Goal: Task Accomplishment & Management: Use online tool/utility

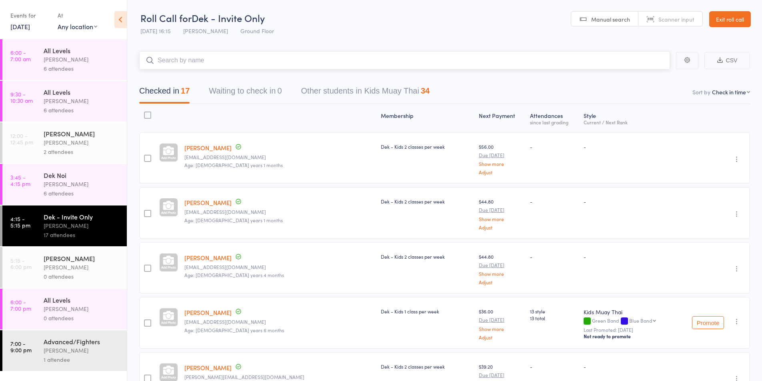
click at [177, 58] on input "search" at bounding box center [404, 60] width 531 height 18
click at [69, 258] on div "[PERSON_NAME]" at bounding box center [82, 258] width 76 height 9
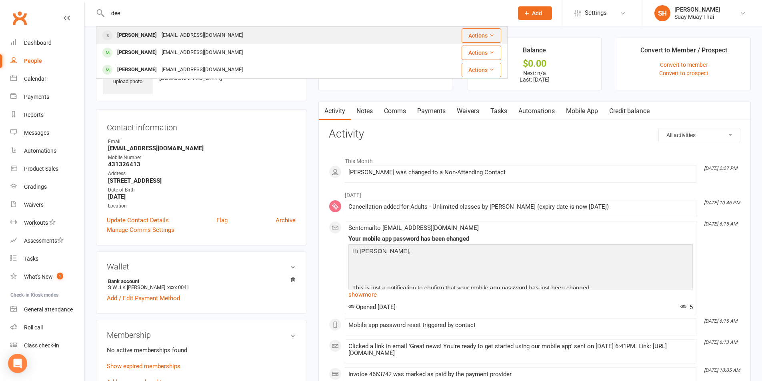
type input "dee"
click at [159, 36] on div "[EMAIL_ADDRESS][DOMAIN_NAME]" at bounding box center [202, 36] width 86 height 12
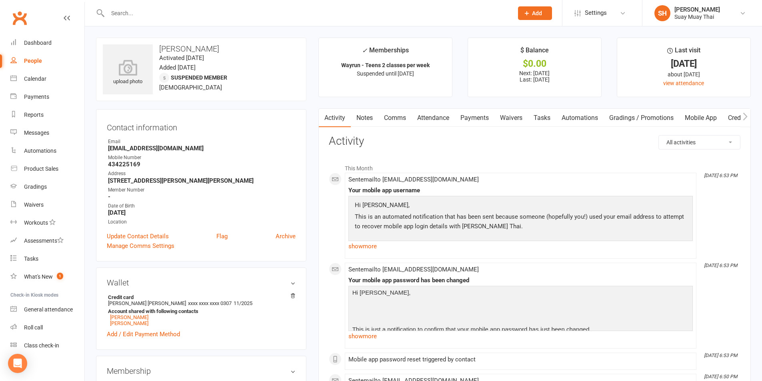
click at [477, 119] on link "Payments" at bounding box center [475, 118] width 40 height 18
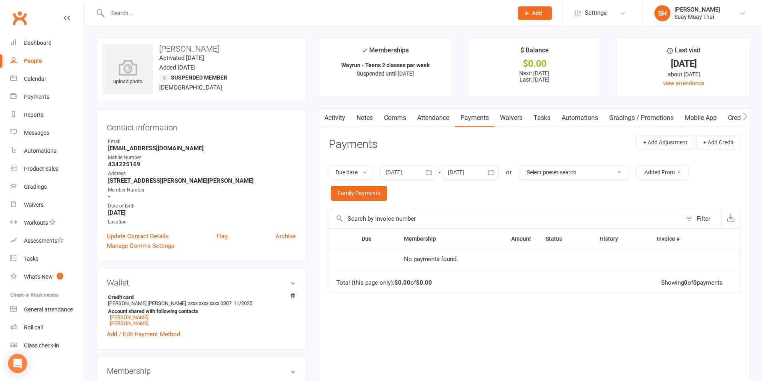
click at [332, 121] on link "Activity" at bounding box center [335, 118] width 32 height 18
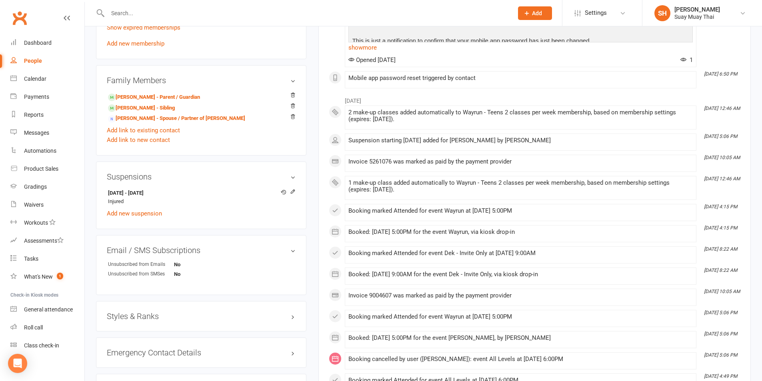
scroll to position [67, 0]
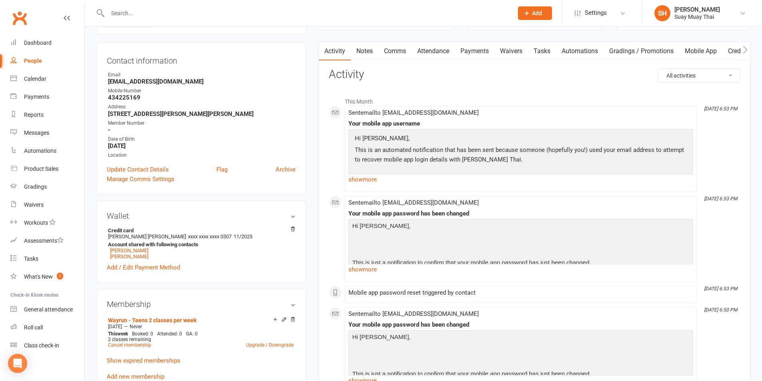
click at [543, 50] on link "Tasks" at bounding box center [542, 51] width 28 height 18
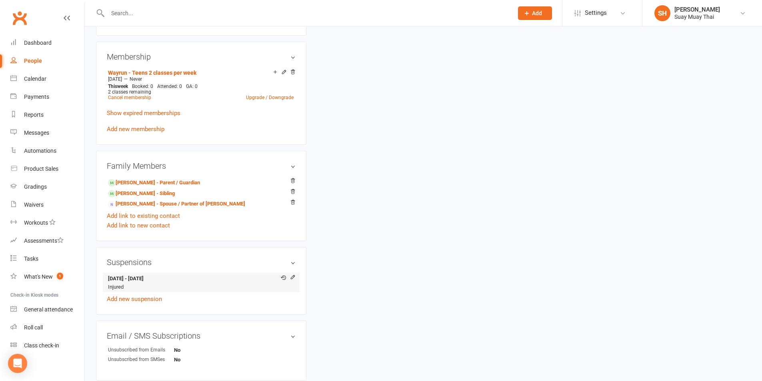
scroll to position [333, 0]
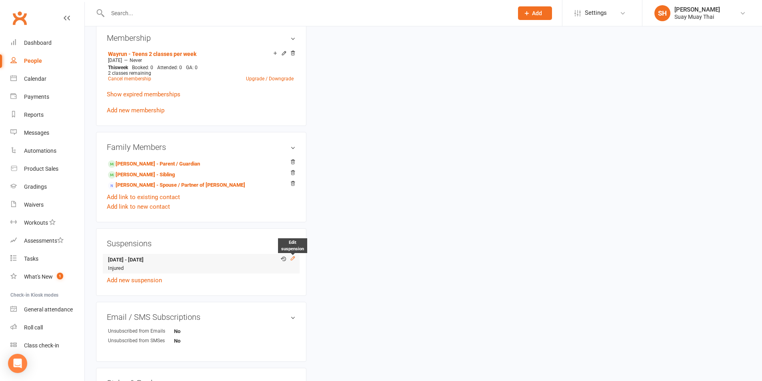
click at [294, 258] on icon at bounding box center [293, 259] width 4 height 4
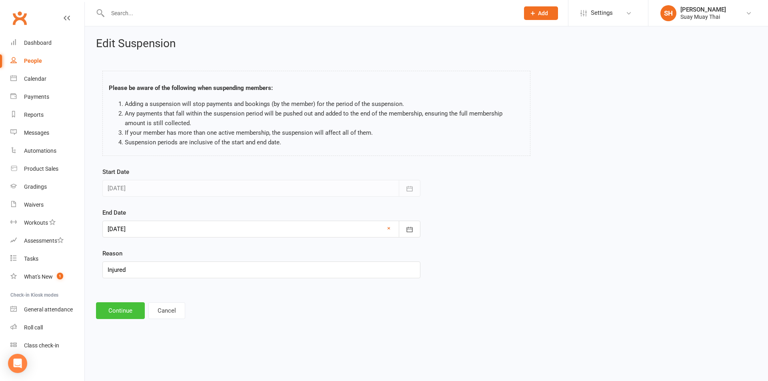
click at [113, 311] on button "Continue" at bounding box center [120, 310] width 49 height 17
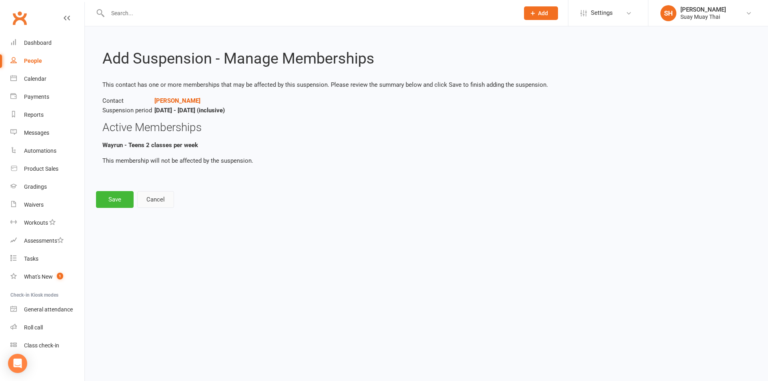
click at [160, 198] on button "Cancel" at bounding box center [155, 199] width 37 height 17
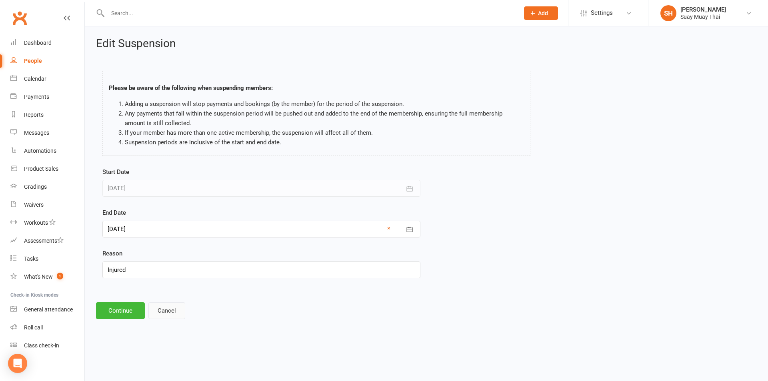
click at [164, 312] on button "Cancel" at bounding box center [166, 310] width 37 height 17
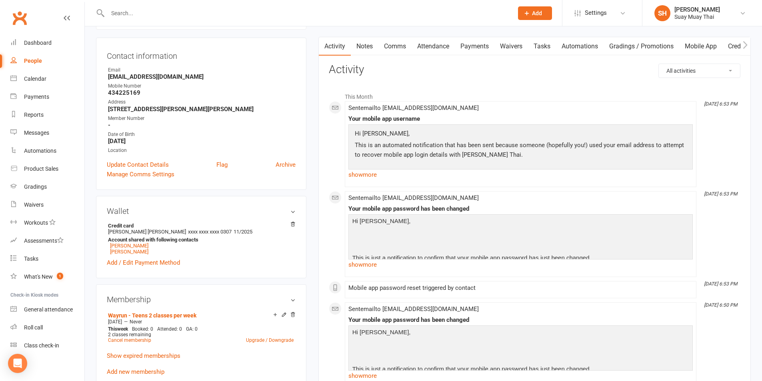
scroll to position [67, 0]
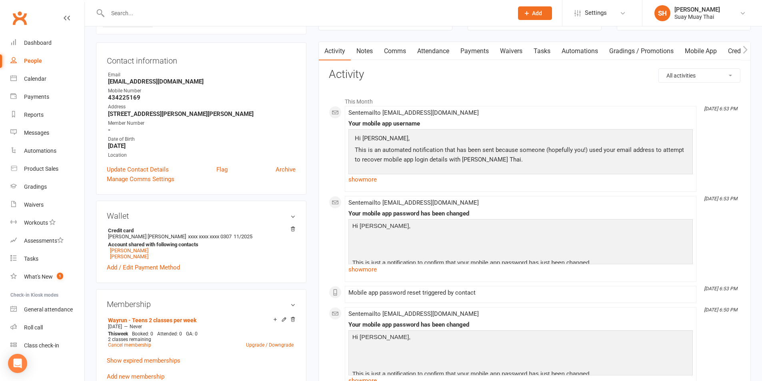
click at [583, 51] on link "Automations" at bounding box center [580, 51] width 48 height 18
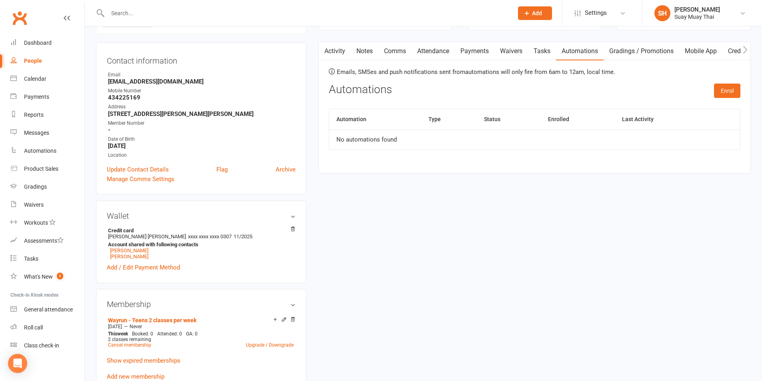
click at [718, 50] on link "Mobile App" at bounding box center [700, 51] width 43 height 18
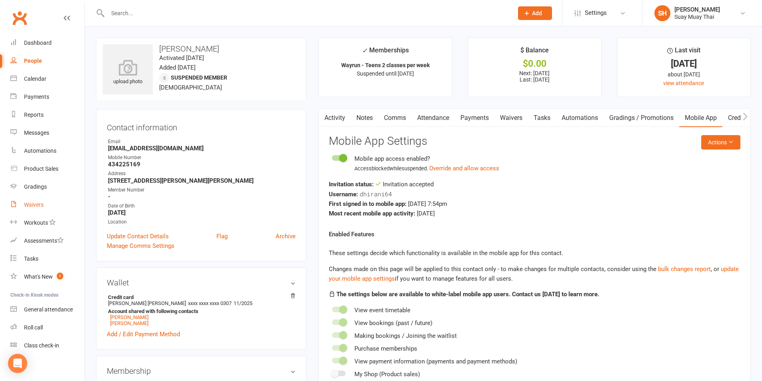
drag, startPoint x: 33, startPoint y: 208, endPoint x: 46, endPoint y: 208, distance: 12.4
click at [33, 208] on link "Waivers" at bounding box center [47, 205] width 74 height 18
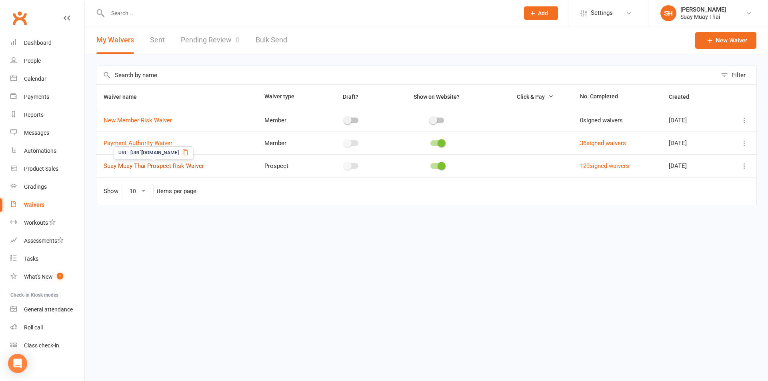
click at [149, 165] on link "Suay Muay Thai Prospect Risk Waiver" at bounding box center [154, 165] width 100 height 7
click at [742, 164] on icon at bounding box center [744, 166] width 8 height 8
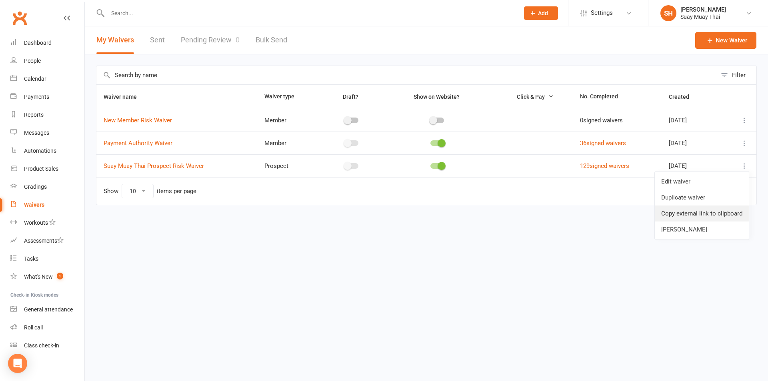
click at [688, 215] on link "Copy external link to clipboard" at bounding box center [702, 214] width 94 height 16
click at [43, 62] on link "People" at bounding box center [47, 61] width 74 height 18
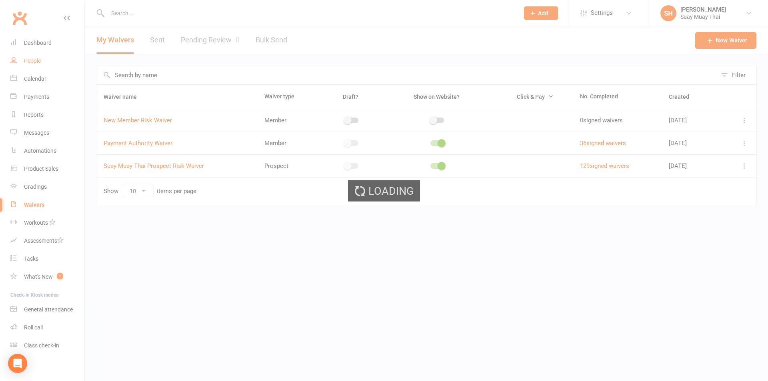
select select "100"
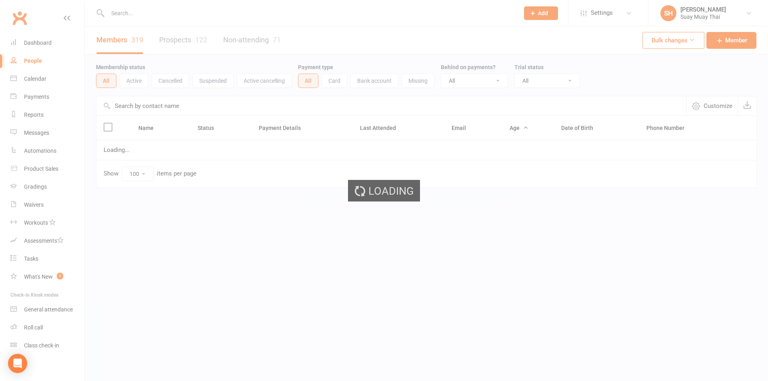
click at [156, 15] on ui-view "Prospect Member Non-attending contact Class / event Appointment Grading event T…" at bounding box center [384, 110] width 768 height 217
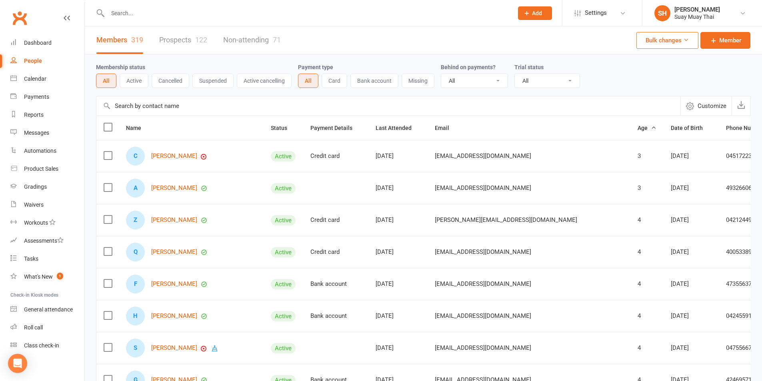
click at [130, 17] on input "text" at bounding box center [306, 13] width 402 height 11
click at [485, 82] on select "All No Yes" at bounding box center [474, 81] width 66 height 14
select select "true"
click at [442, 74] on select "All No Yes" at bounding box center [474, 81] width 66 height 14
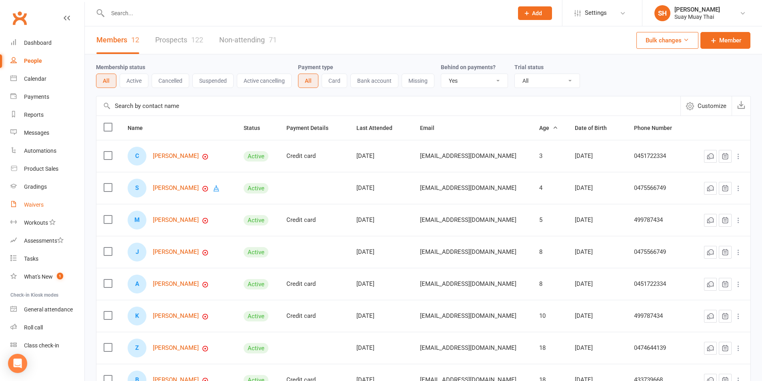
click at [29, 205] on div "Waivers" at bounding box center [34, 205] width 20 height 6
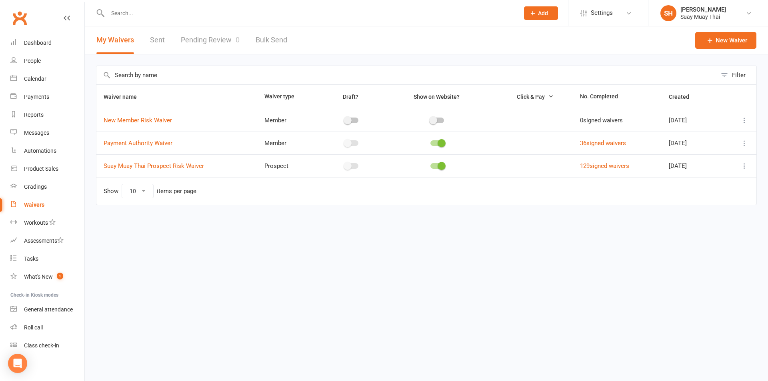
click at [200, 41] on link "Pending Review 0" at bounding box center [210, 40] width 59 height 28
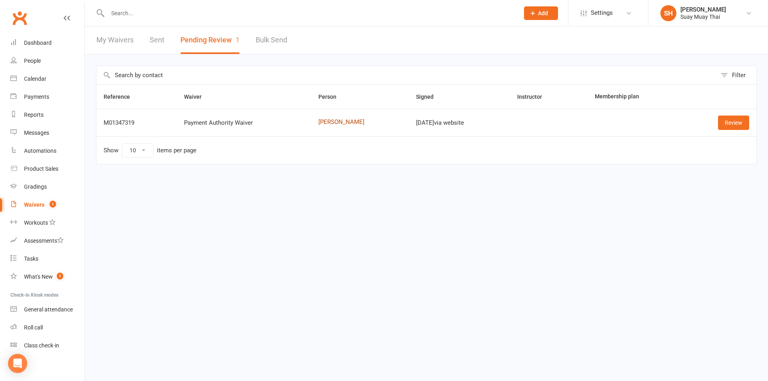
click at [335, 120] on link "[PERSON_NAME]" at bounding box center [359, 122] width 83 height 7
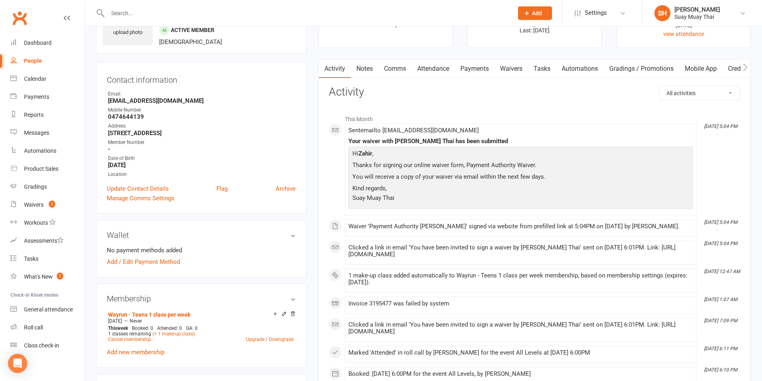
scroll to position [67, 0]
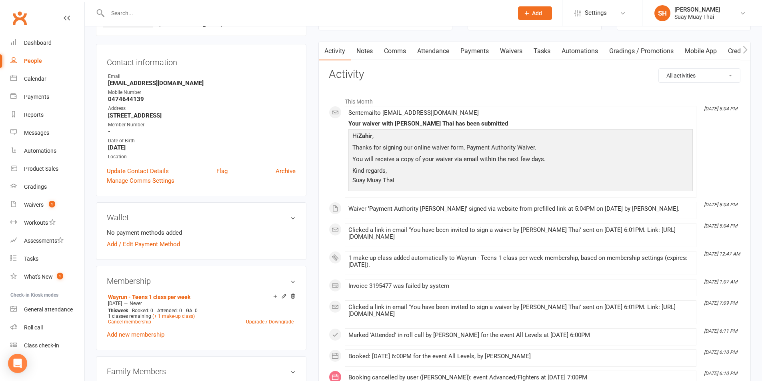
click at [474, 52] on link "Payments" at bounding box center [475, 51] width 40 height 18
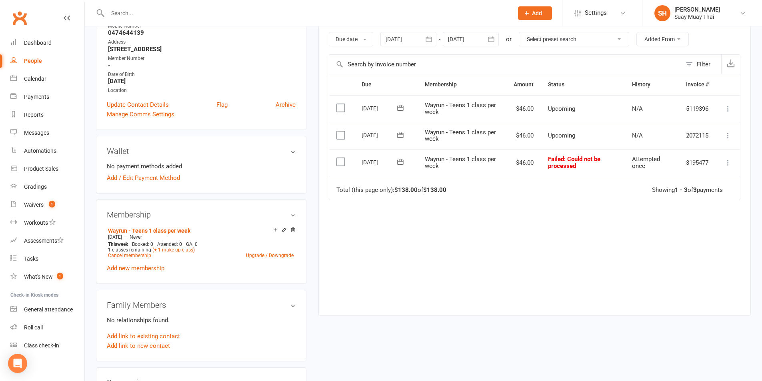
scroll to position [67, 0]
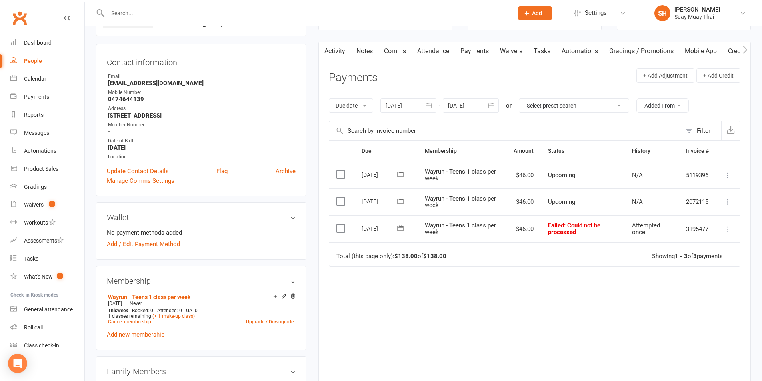
click at [336, 49] on link "Activity" at bounding box center [335, 51] width 32 height 18
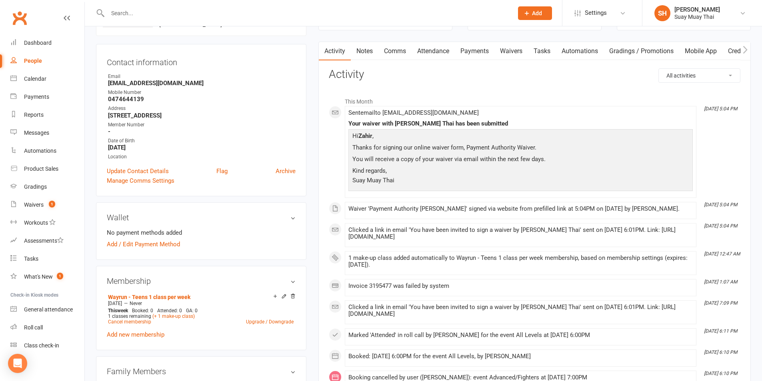
click at [530, 53] on link "Tasks" at bounding box center [542, 51] width 28 height 18
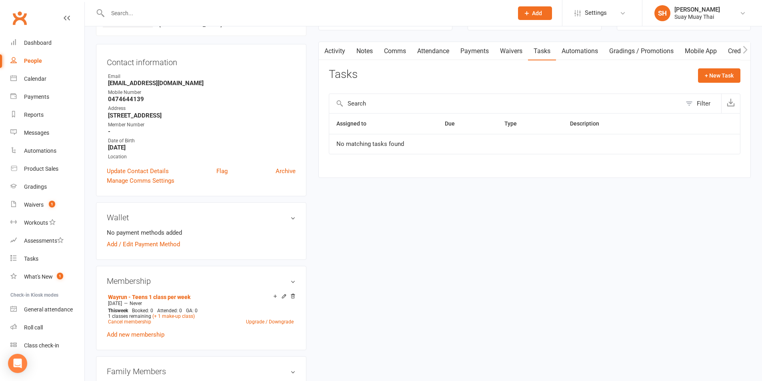
click at [511, 51] on link "Waivers" at bounding box center [511, 51] width 34 height 18
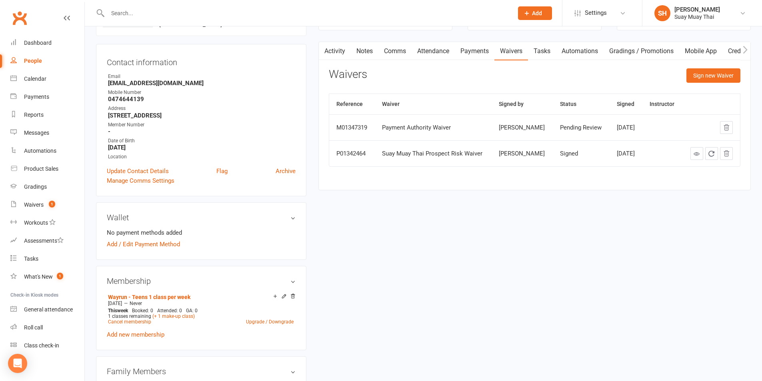
click at [434, 132] on td "Payment Authority Waiver" at bounding box center [433, 127] width 116 height 26
click at [434, 128] on div "Payment Authority Waiver" at bounding box center [433, 127] width 102 height 7
click at [30, 206] on div "Waivers" at bounding box center [34, 205] width 20 height 6
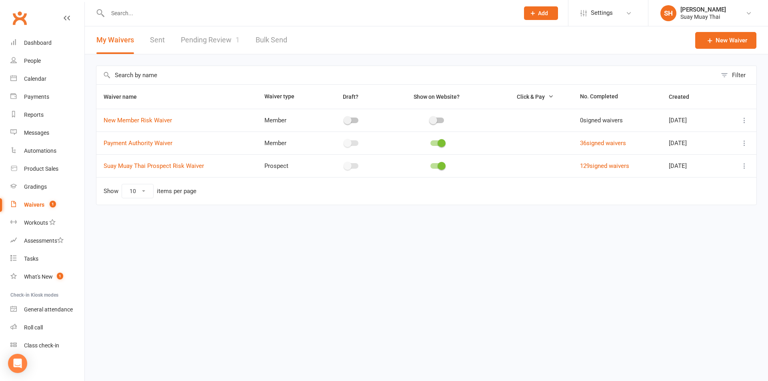
click at [207, 40] on link "Pending Review 1" at bounding box center [210, 40] width 59 height 28
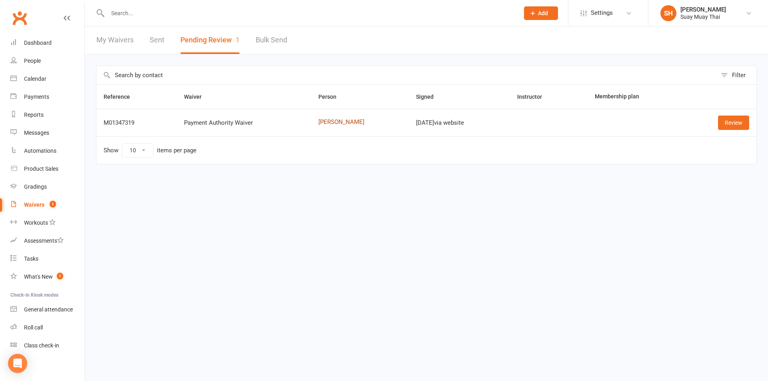
click at [335, 120] on link "[PERSON_NAME]" at bounding box center [359, 122] width 83 height 7
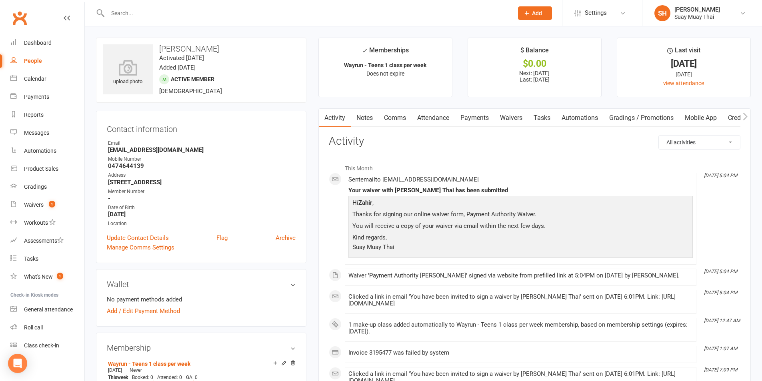
click at [479, 118] on link "Payments" at bounding box center [475, 118] width 40 height 18
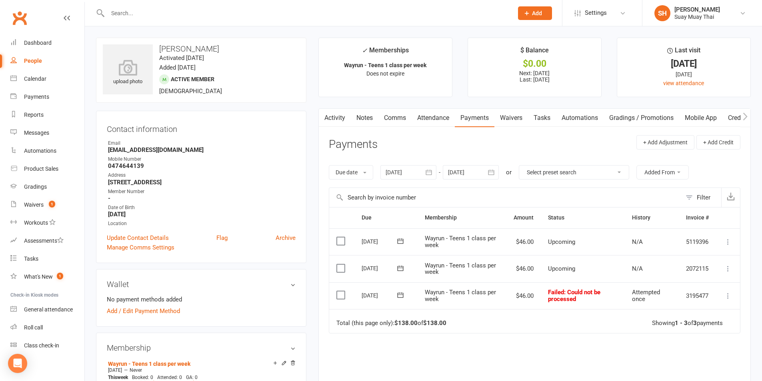
click at [399, 294] on icon at bounding box center [400, 294] width 6 height 5
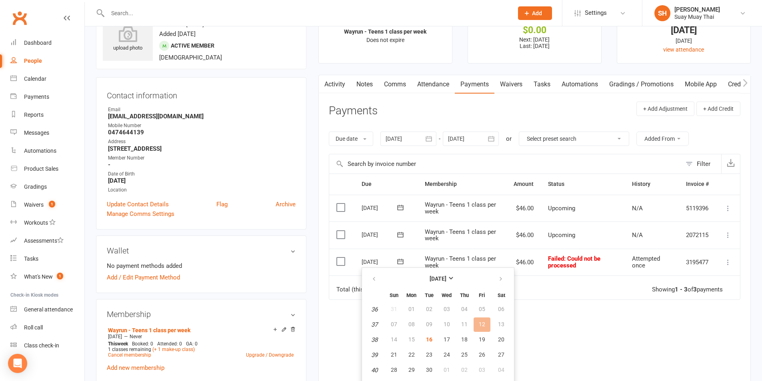
scroll to position [133, 0]
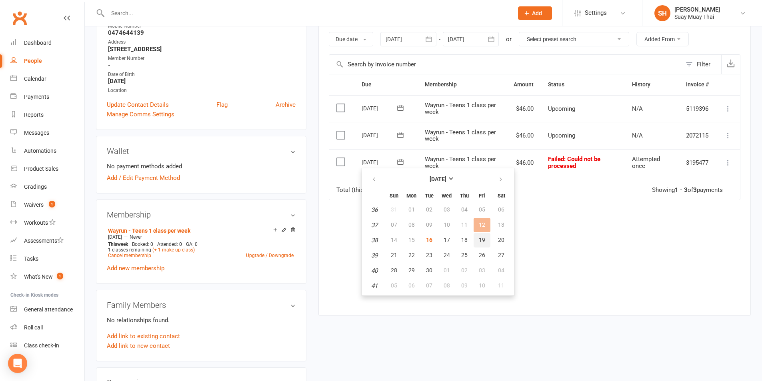
click at [482, 240] on span "19" at bounding box center [482, 240] width 6 height 6
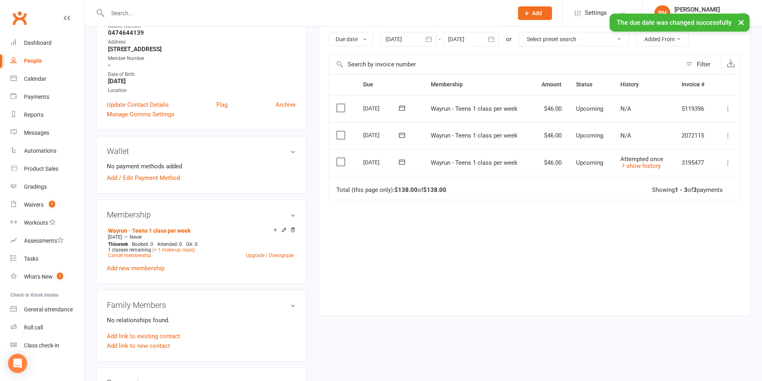
click at [726, 134] on icon at bounding box center [728, 136] width 8 height 8
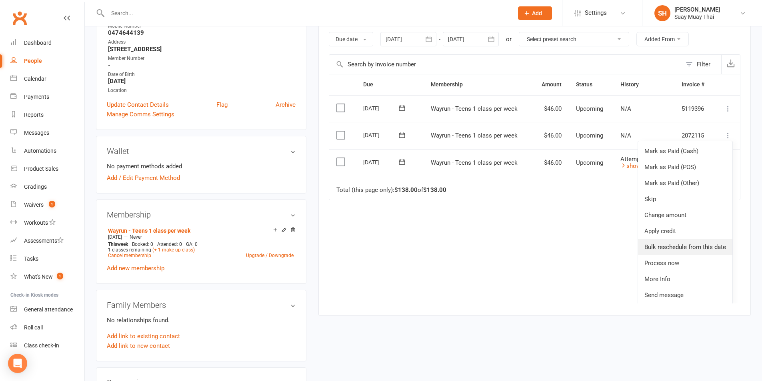
click at [692, 252] on link "Bulk reschedule from this date" at bounding box center [685, 247] width 94 height 16
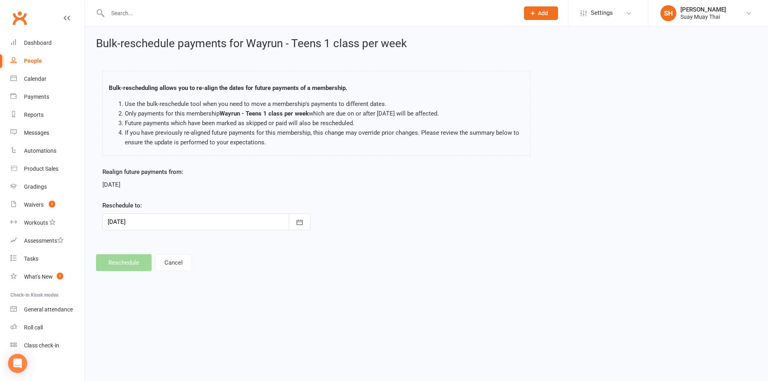
click at [131, 226] on div at bounding box center [206, 222] width 208 height 17
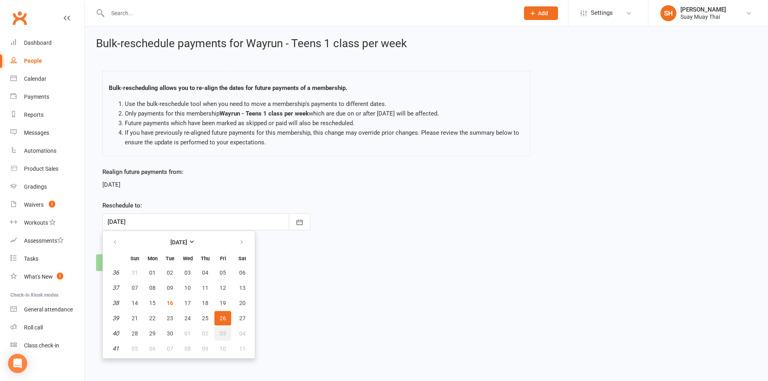
click at [222, 332] on span "03" at bounding box center [223, 333] width 6 height 6
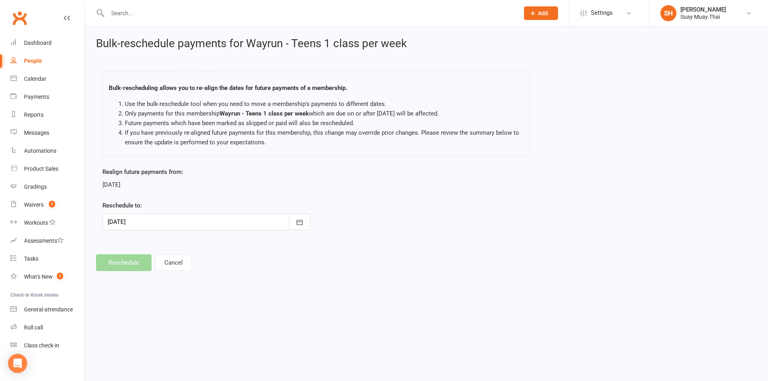
type input "03 Oct 2025"
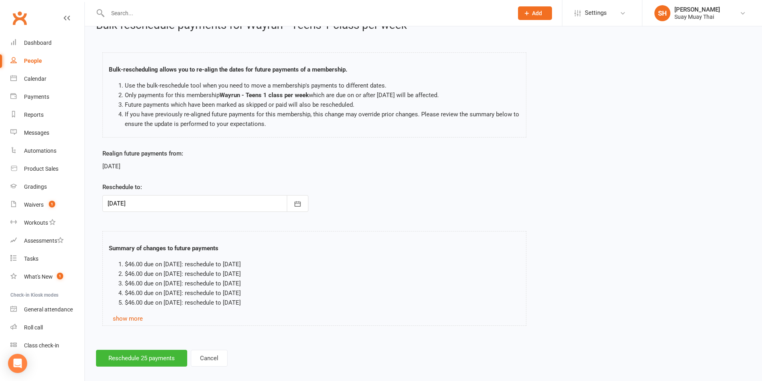
scroll to position [27, 0]
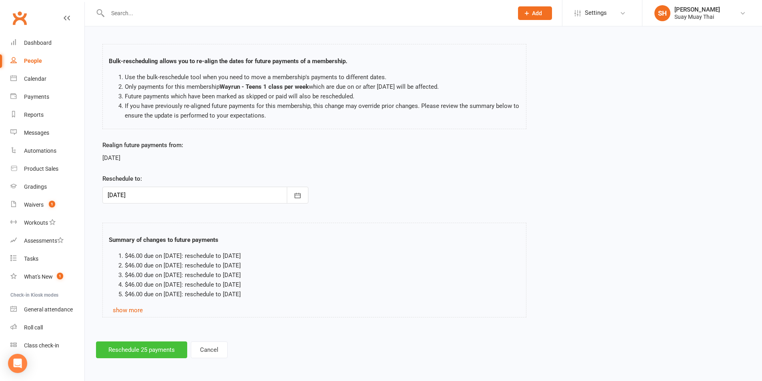
click at [136, 348] on button "Reschedule 25 payments" at bounding box center [141, 350] width 91 height 17
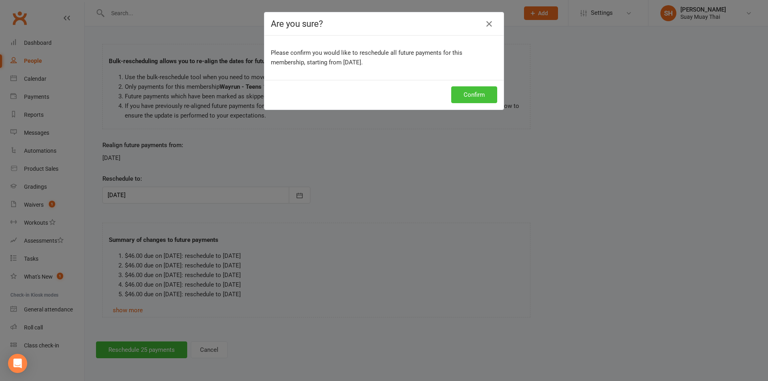
click at [470, 93] on button "Confirm" at bounding box center [474, 94] width 46 height 17
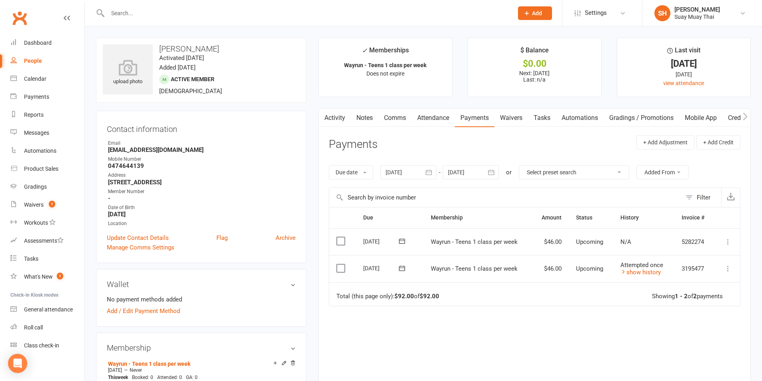
click at [515, 119] on link "Waivers" at bounding box center [511, 118] width 34 height 18
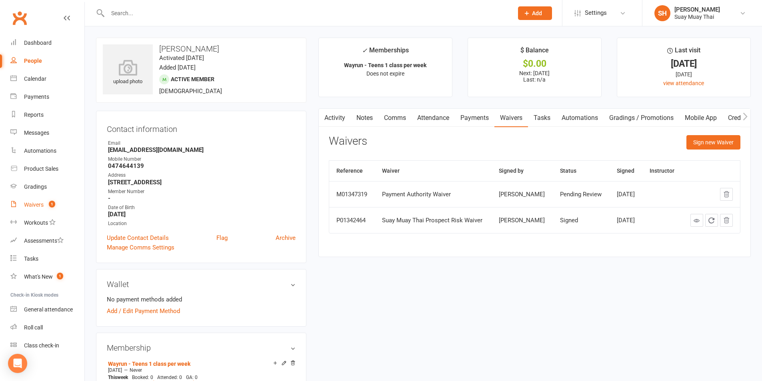
click at [25, 205] on div "Waivers" at bounding box center [34, 205] width 20 height 6
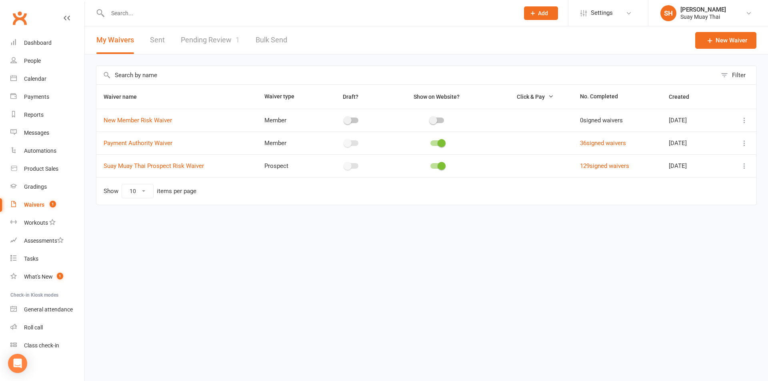
click at [202, 42] on link "Pending Review 1" at bounding box center [210, 40] width 59 height 28
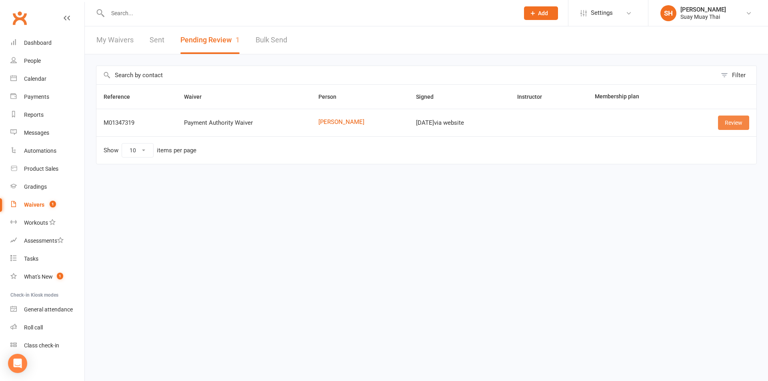
click at [745, 118] on link "Review" at bounding box center [733, 123] width 31 height 14
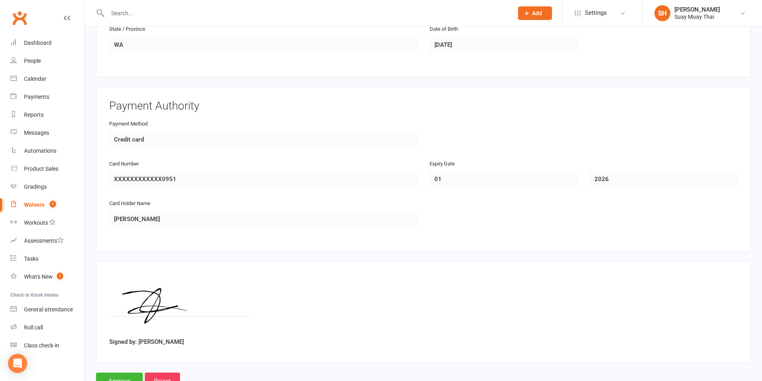
scroll to position [338, 0]
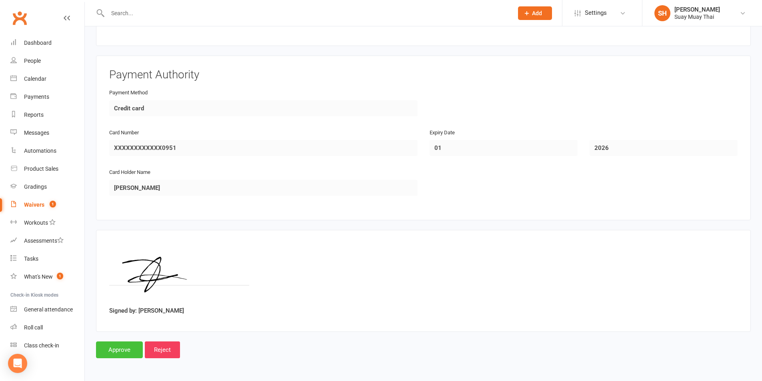
click at [114, 352] on input "Approve" at bounding box center [119, 350] width 47 height 17
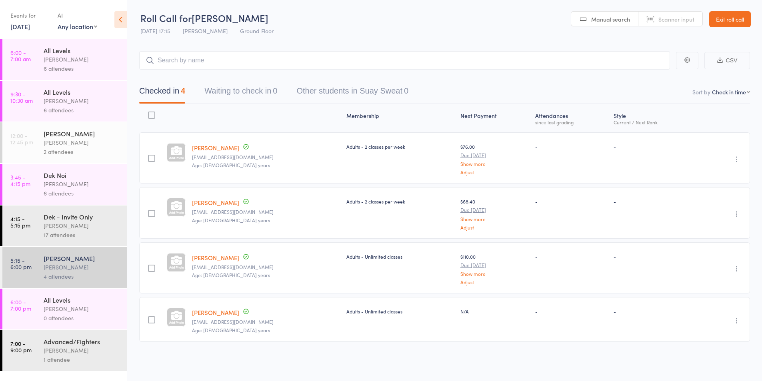
click at [68, 306] on div "[PERSON_NAME]" at bounding box center [82, 308] width 76 height 9
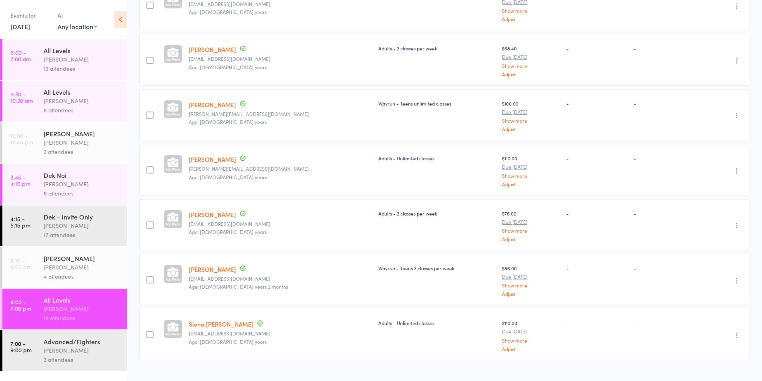
scroll to position [443, 0]
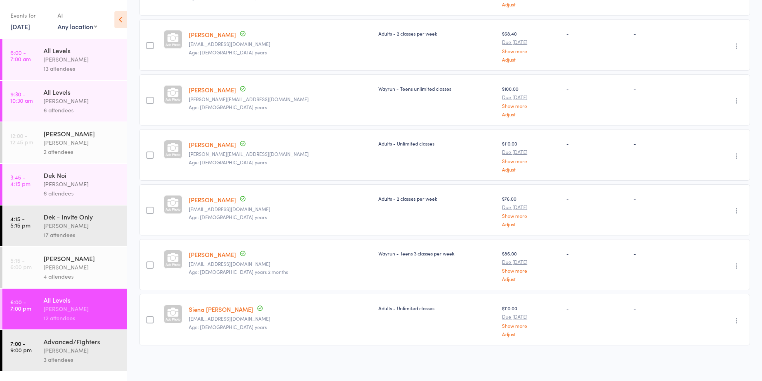
click at [62, 348] on div "[PERSON_NAME]" at bounding box center [82, 350] width 76 height 9
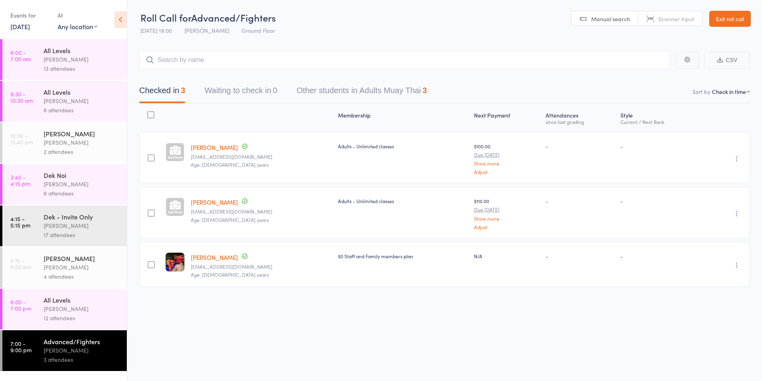
click at [60, 317] on div "12 attendees" at bounding box center [82, 318] width 76 height 9
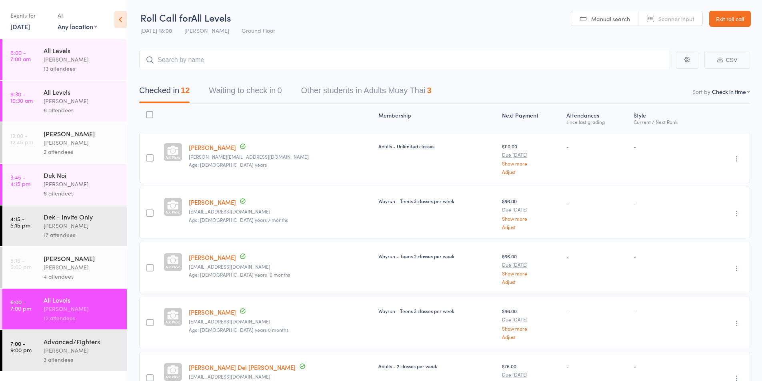
click at [63, 52] on div "All Levels" at bounding box center [82, 50] width 76 height 9
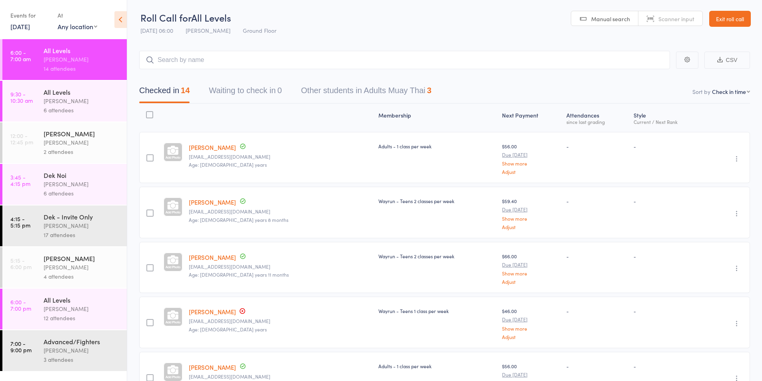
click at [736, 157] on icon "button" at bounding box center [737, 159] width 8 height 8
click at [708, 232] on li "Remove" at bounding box center [708, 228] width 66 height 11
click at [739, 157] on icon "button" at bounding box center [737, 159] width 8 height 8
click at [705, 226] on li "Remove" at bounding box center [708, 228] width 66 height 11
click at [735, 157] on icon "button" at bounding box center [737, 159] width 8 height 8
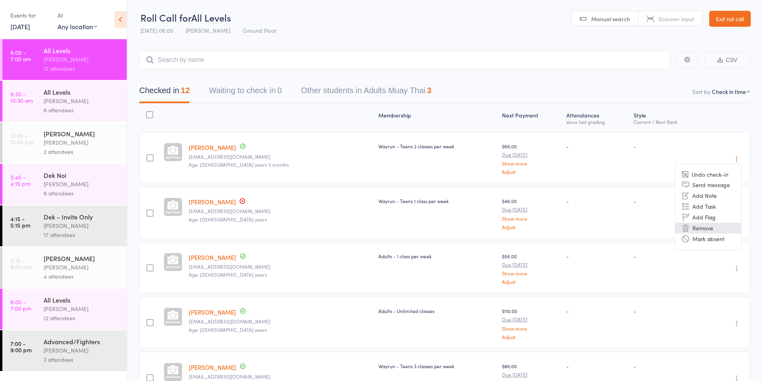
click at [702, 226] on li "Remove" at bounding box center [708, 228] width 66 height 11
click at [735, 158] on icon "button" at bounding box center [737, 159] width 8 height 8
click at [698, 230] on li "Remove" at bounding box center [708, 228] width 66 height 11
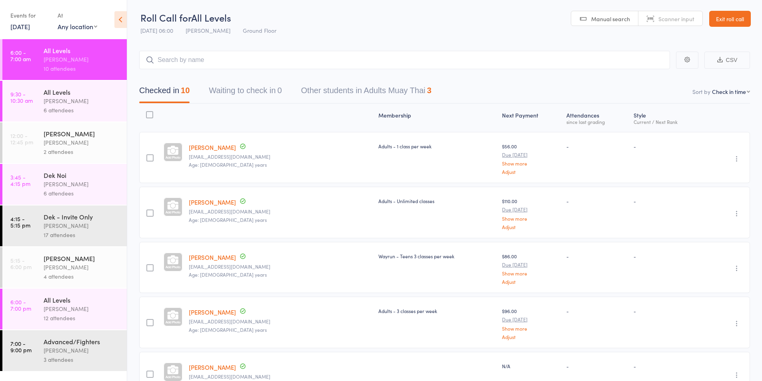
click at [736, 160] on icon "button" at bounding box center [737, 159] width 8 height 8
click at [707, 225] on li "Remove" at bounding box center [708, 228] width 66 height 11
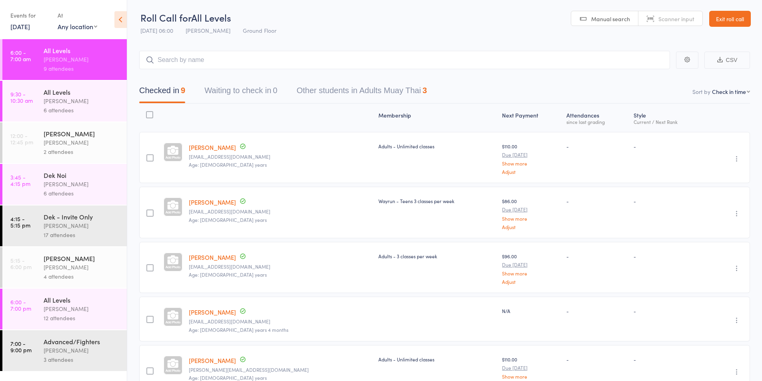
click at [739, 158] on icon "button" at bounding box center [737, 159] width 8 height 8
click at [706, 229] on li "Remove" at bounding box center [708, 228] width 66 height 11
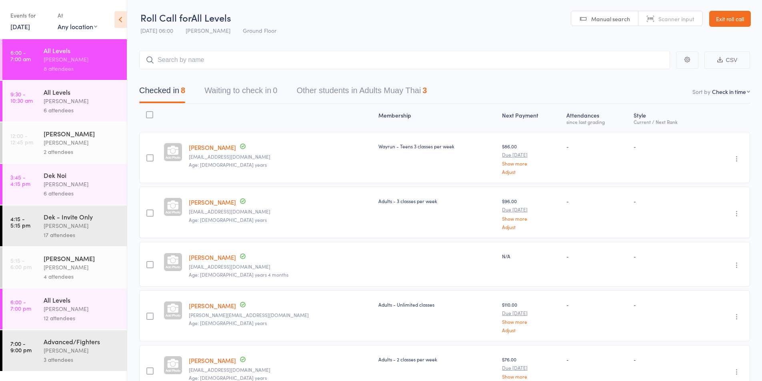
click at [738, 159] on icon "button" at bounding box center [737, 159] width 8 height 8
click at [705, 224] on li "Remove" at bounding box center [708, 228] width 66 height 11
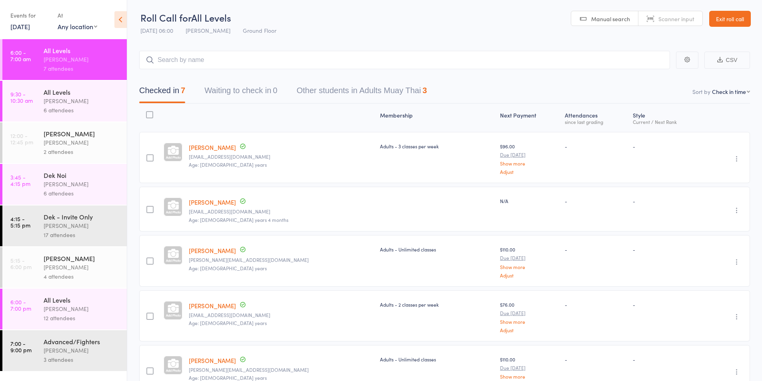
click at [741, 158] on button "button" at bounding box center [737, 159] width 10 height 10
click at [703, 228] on li "Remove" at bounding box center [708, 228] width 66 height 11
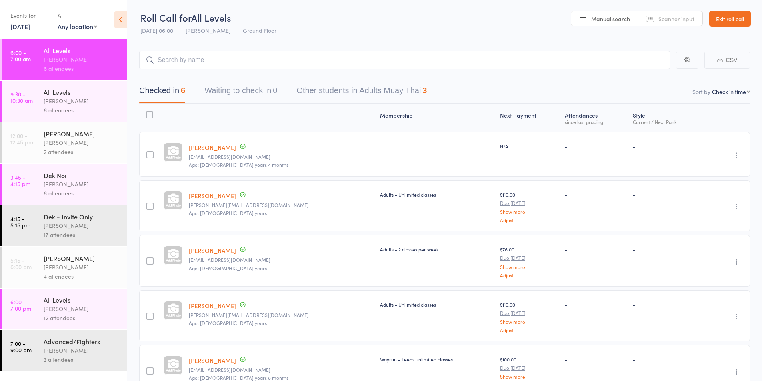
click at [55, 312] on div "[PERSON_NAME]" at bounding box center [82, 308] width 76 height 9
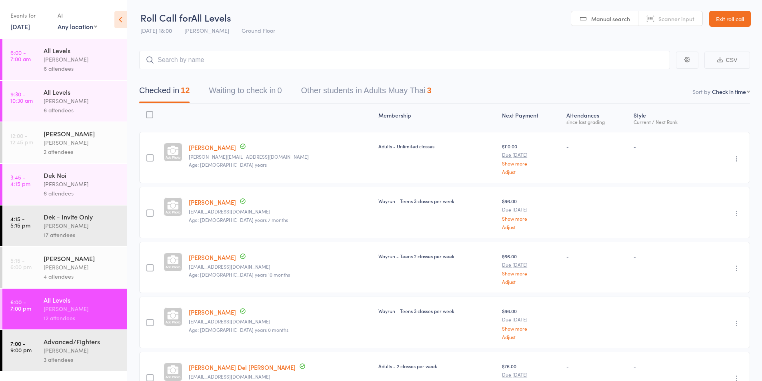
click at [178, 63] on input "search" at bounding box center [404, 60] width 531 height 18
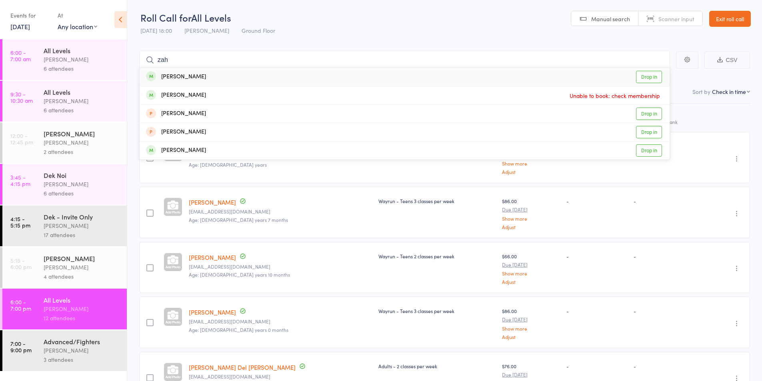
type input "zah"
click at [172, 76] on div "[PERSON_NAME]" at bounding box center [176, 76] width 60 height 9
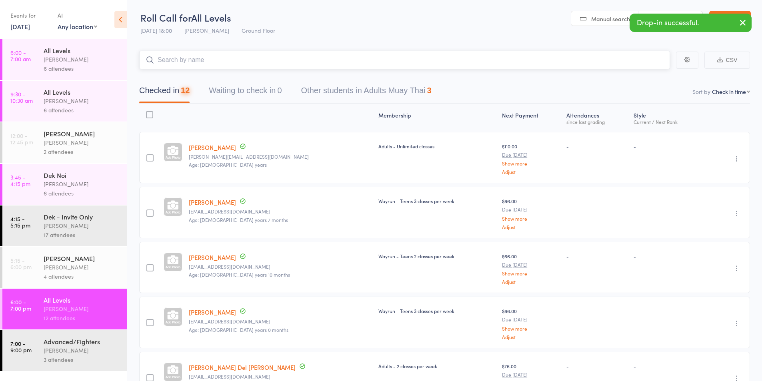
click at [173, 61] on input "search" at bounding box center [404, 60] width 531 height 18
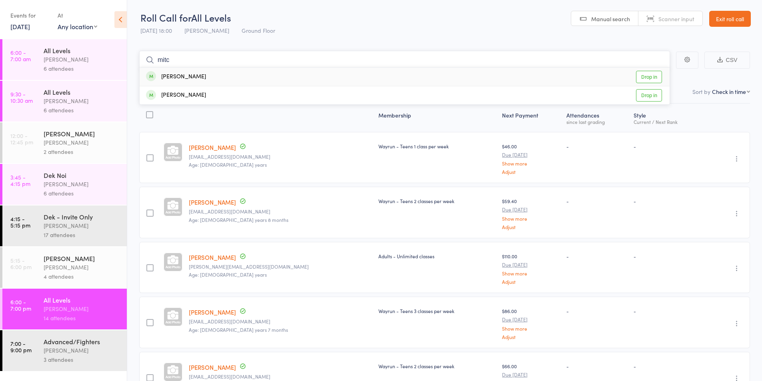
type input "mitc"
click at [174, 77] on div "[PERSON_NAME]" at bounding box center [176, 76] width 60 height 9
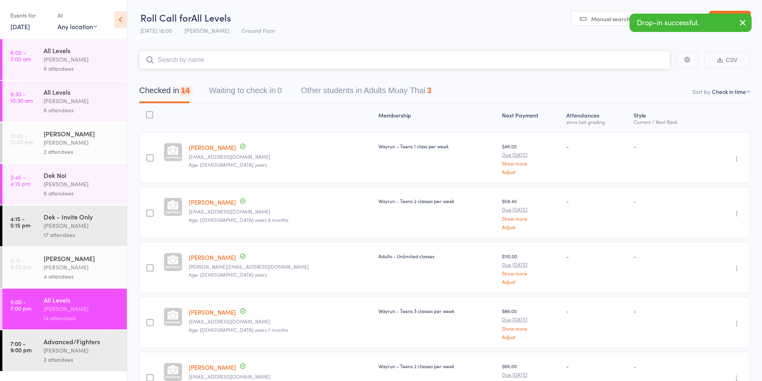
click at [172, 60] on input "search" at bounding box center [404, 60] width 531 height 18
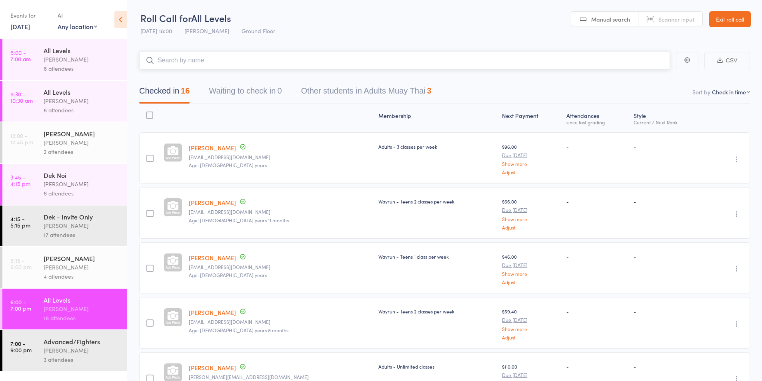
click at [214, 63] on input "search" at bounding box center [404, 60] width 531 height 18
type input "e"
click at [54, 352] on div "[PERSON_NAME]" at bounding box center [82, 350] width 76 height 9
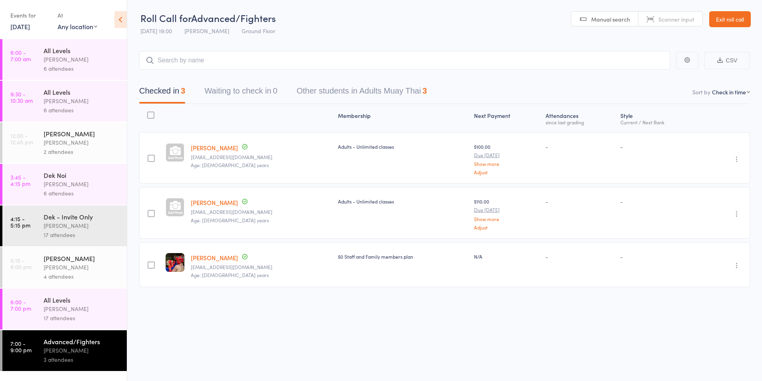
click at [52, 107] on div "6 attendees" at bounding box center [82, 110] width 76 height 9
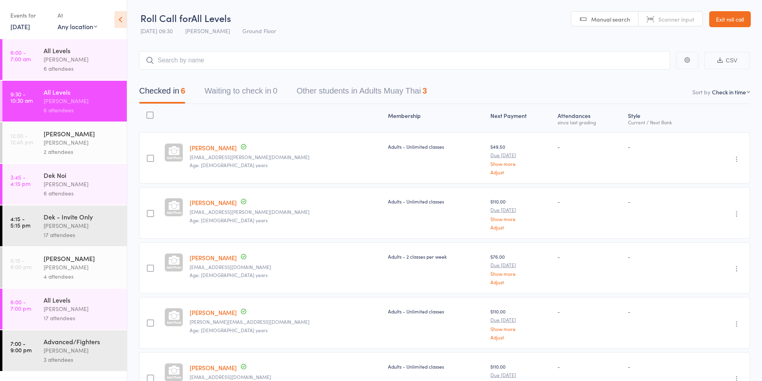
click at [56, 58] on div "[PERSON_NAME]" at bounding box center [82, 59] width 76 height 9
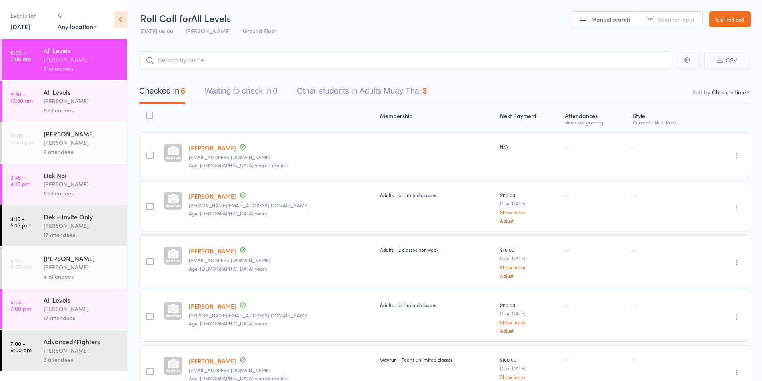
click at [71, 343] on div "Advanced/Fighters" at bounding box center [82, 341] width 76 height 9
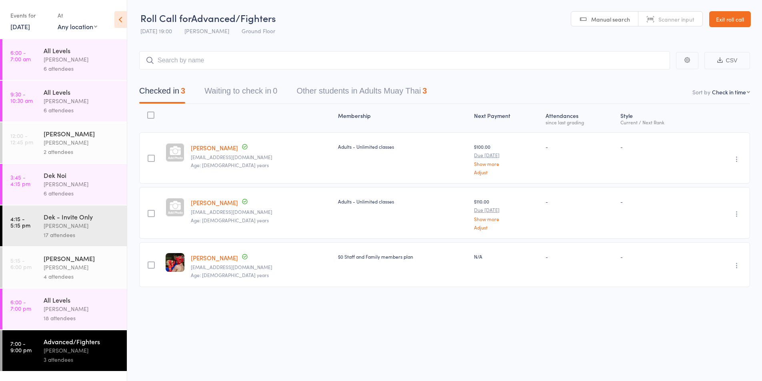
click at [78, 300] on div "All Levels" at bounding box center [82, 300] width 76 height 9
